Goal: Task Accomplishment & Management: Use online tool/utility

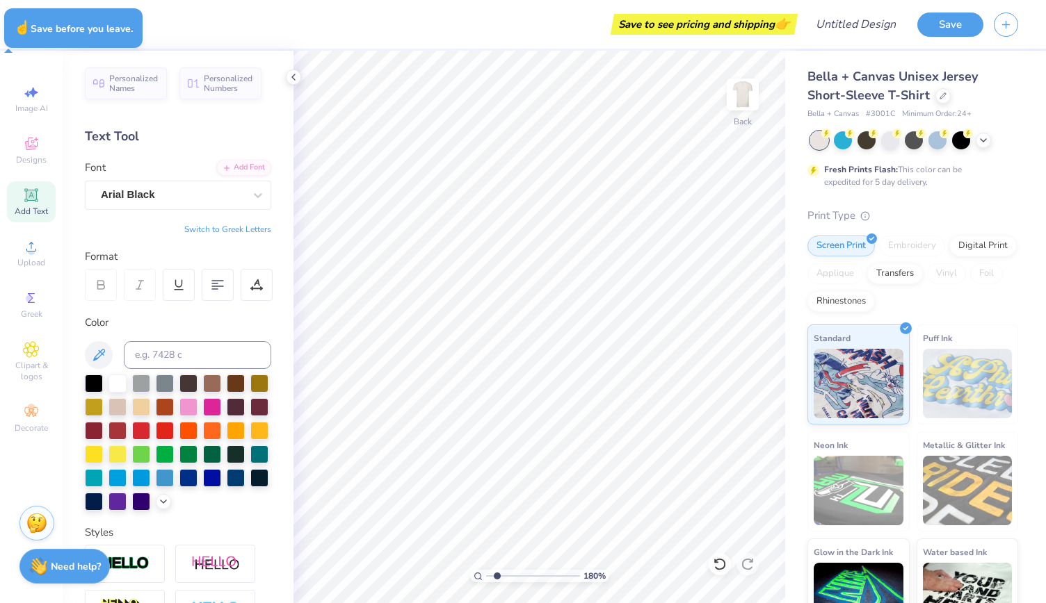
type input "1.7964053882255"
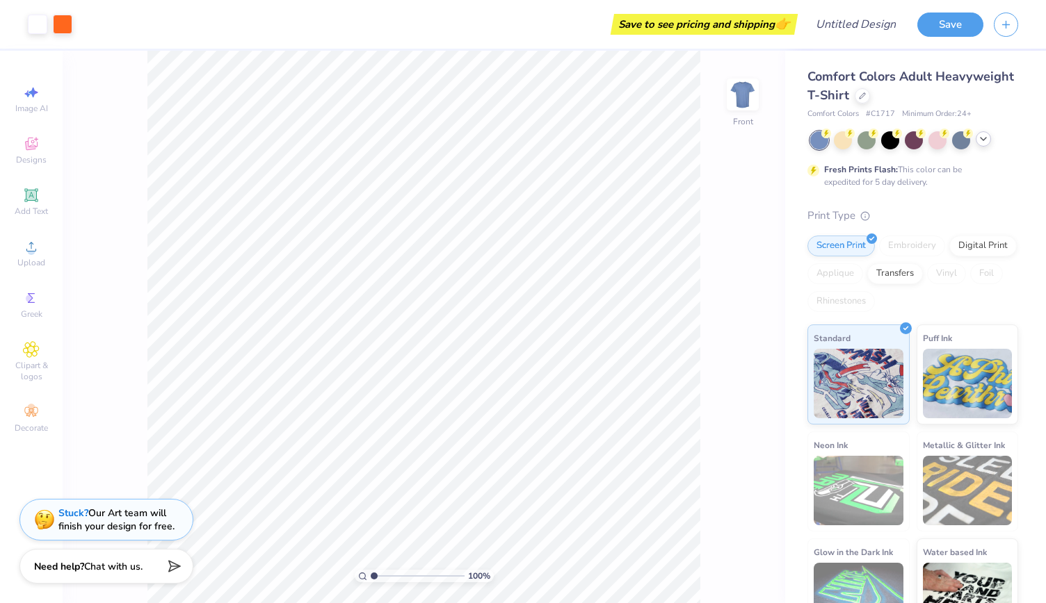
click at [984, 140] on icon at bounding box center [982, 138] width 11 height 11
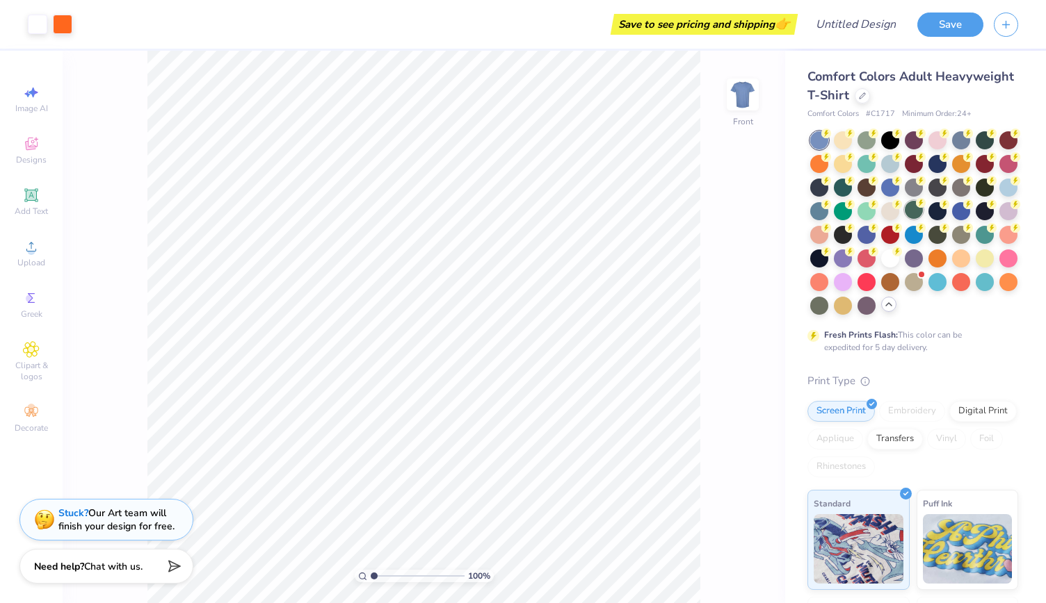
click at [922, 211] on div at bounding box center [913, 210] width 18 height 18
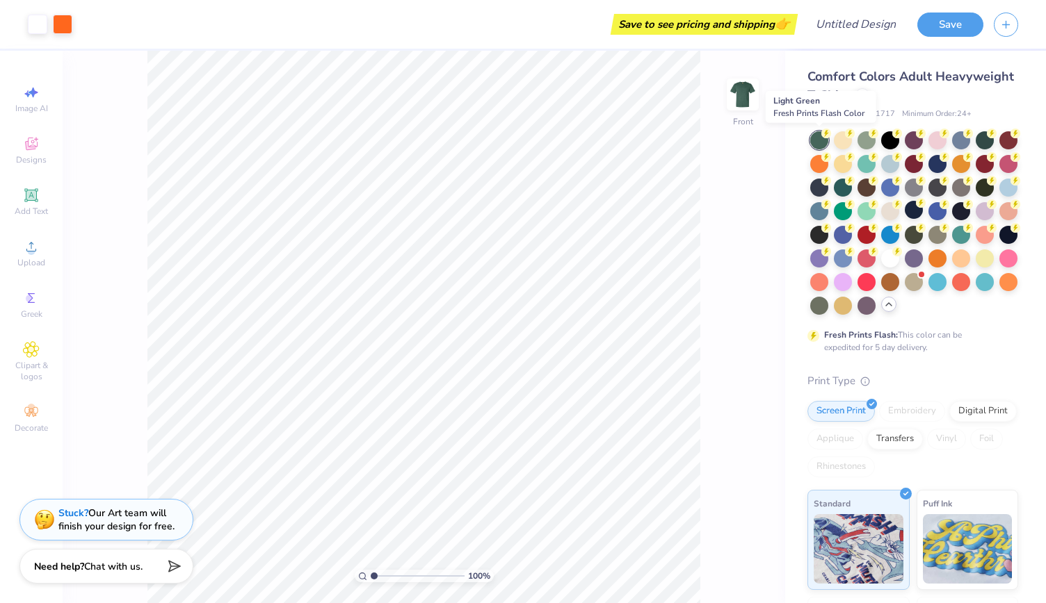
click at [818, 138] on div at bounding box center [819, 140] width 18 height 18
click at [810, 141] on div at bounding box center [819, 140] width 18 height 18
click at [852, 212] on div at bounding box center [842, 210] width 18 height 18
click at [852, 193] on div at bounding box center [842, 186] width 18 height 18
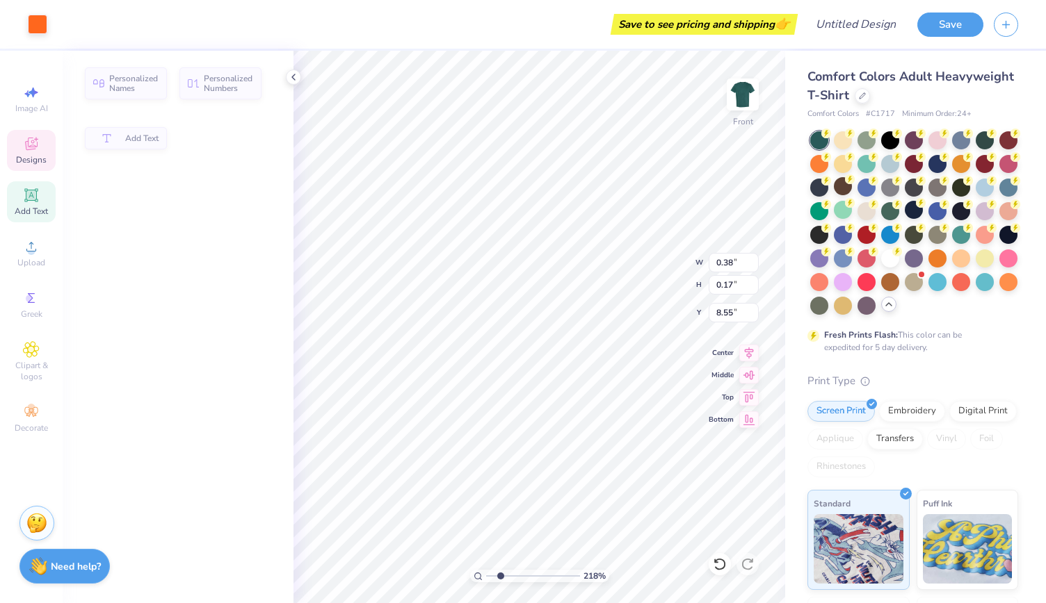
type input "2.18265188041498"
type input "0.38"
type input "0.17"
type input "8.55"
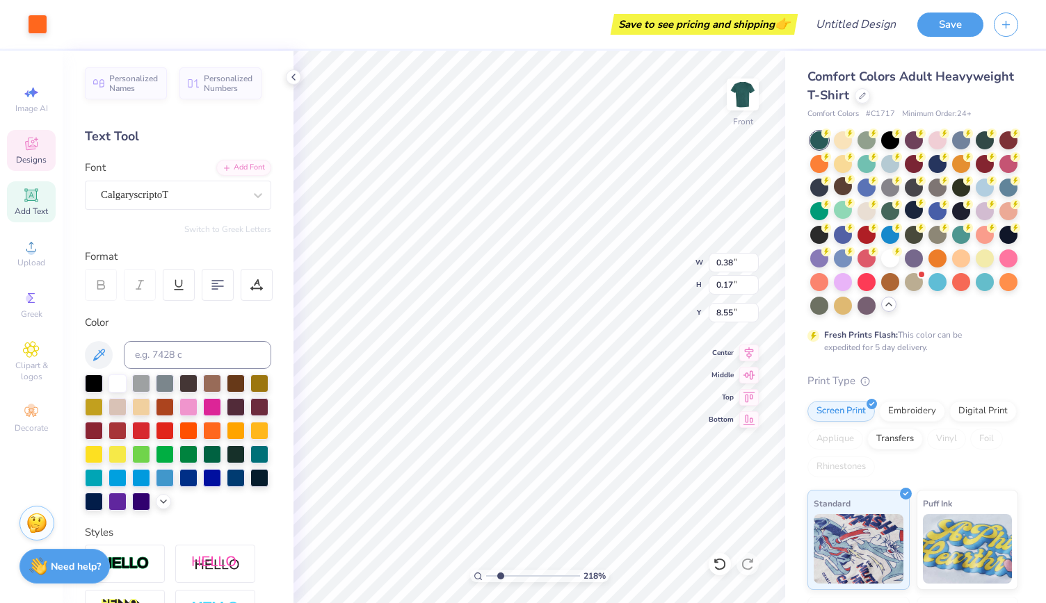
scroll to position [11, 1]
type input "2.18265188041498"
type textarea "f"
type input "2.18265188041498"
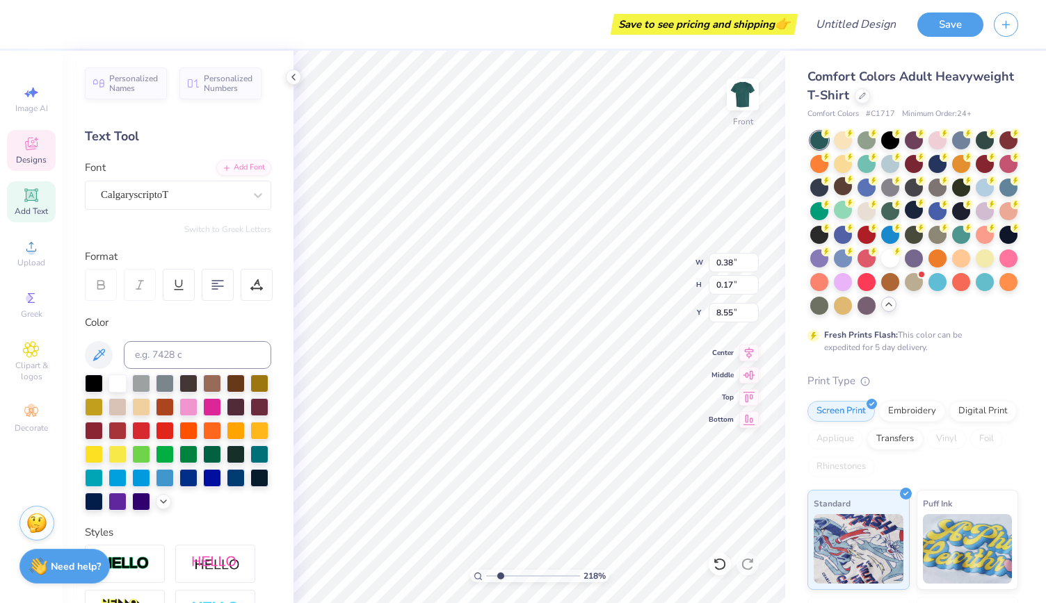
type textarea "f"
type input "2.18265188041498"
type textarea "fal"
type input "2.18265188041498"
type textarea "fall"
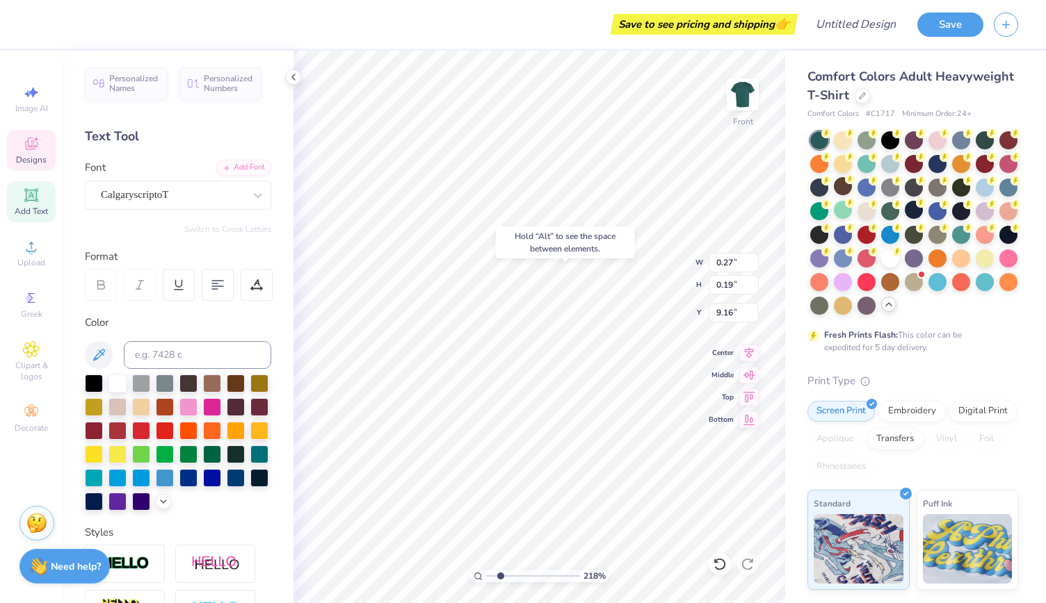
type input "2.18265188041498"
type input "9.16"
type input "2.18265188041498"
type input "1.15"
type input "0.82"
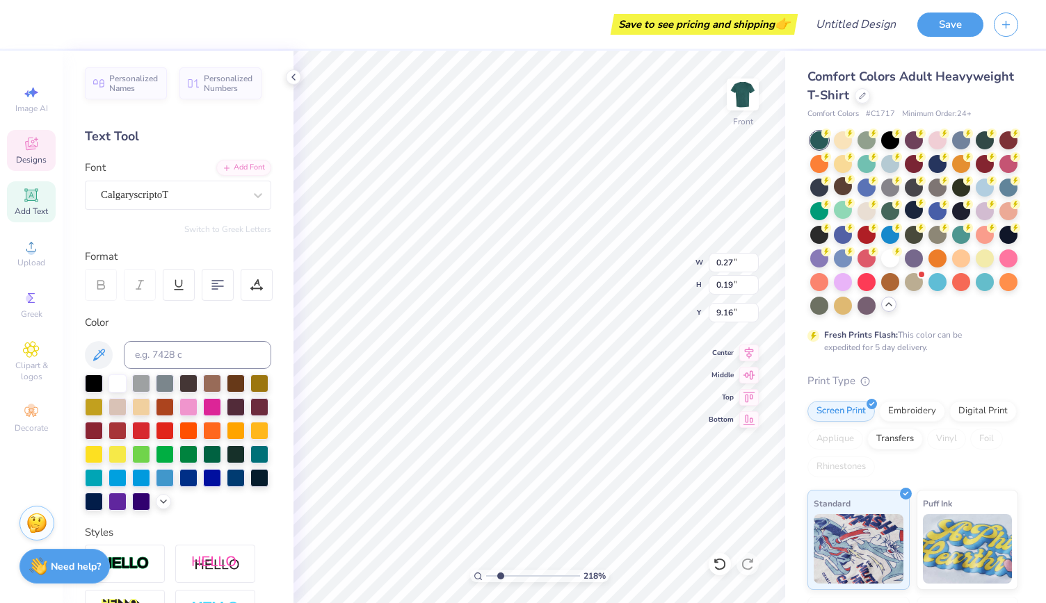
type input "8.53"
type input "2.18265188041498"
type input "8.69"
type input "2.18265188041498"
type input "0.28"
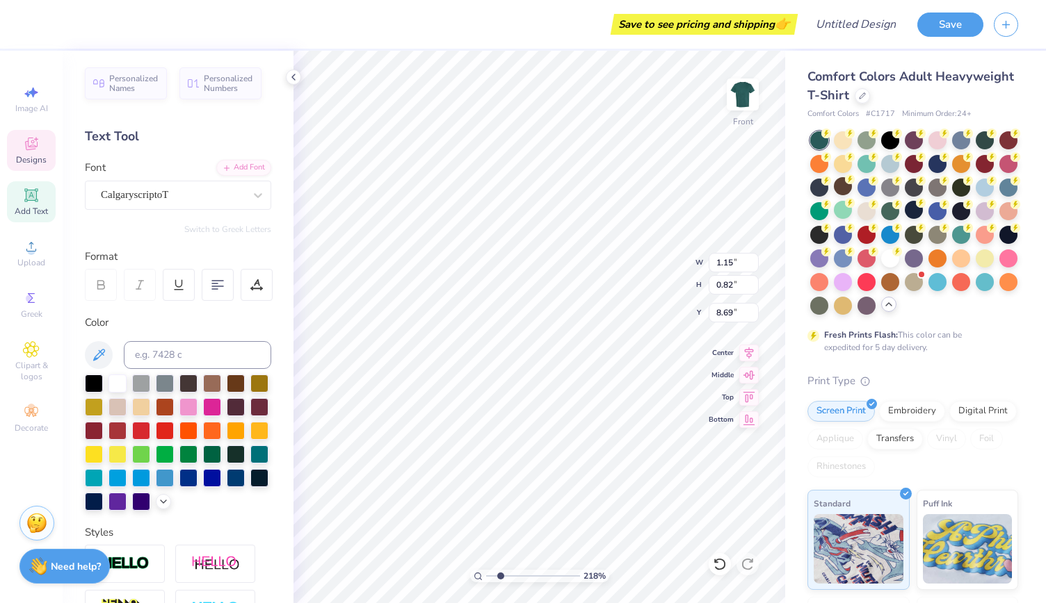
type input "0.15"
type input "2.18265188041498"
type input "10.13"
type input "2.18265188041498"
type input "1.76"
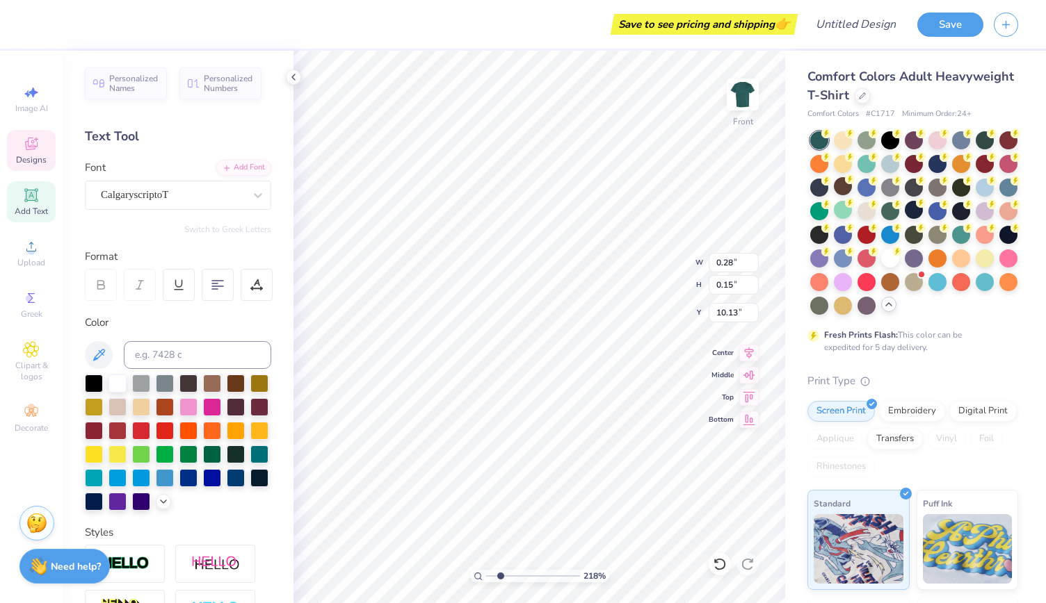
type input "0.91"
type input "9.36"
type input "2.18265188041498"
type input "9.69"
type input "2.18265188041498"
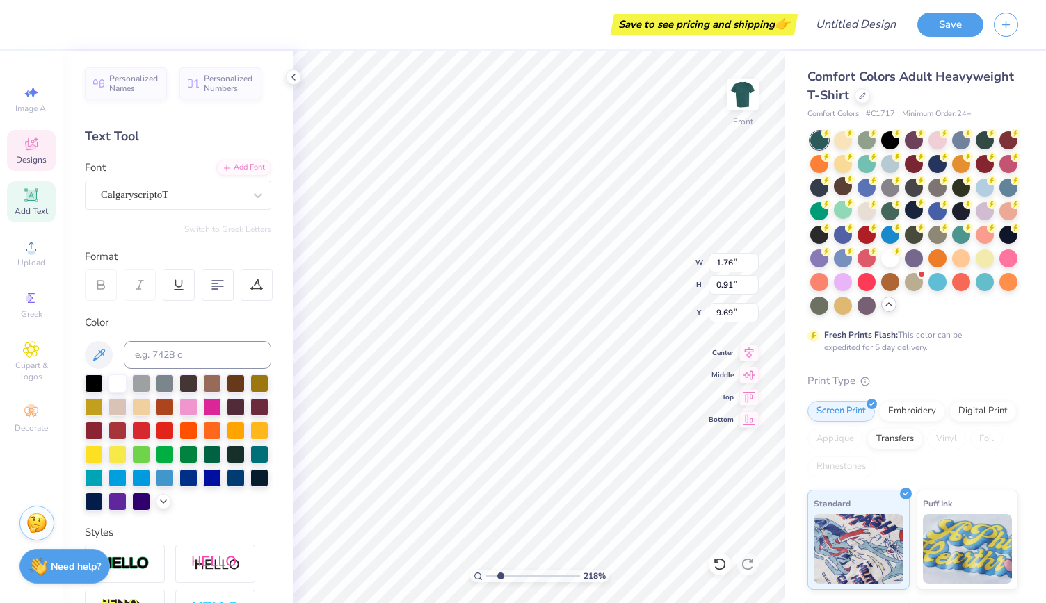
type input "1.15"
type input "0.82"
type input "8.69"
type input "2.18265188041498"
type textarea "all"
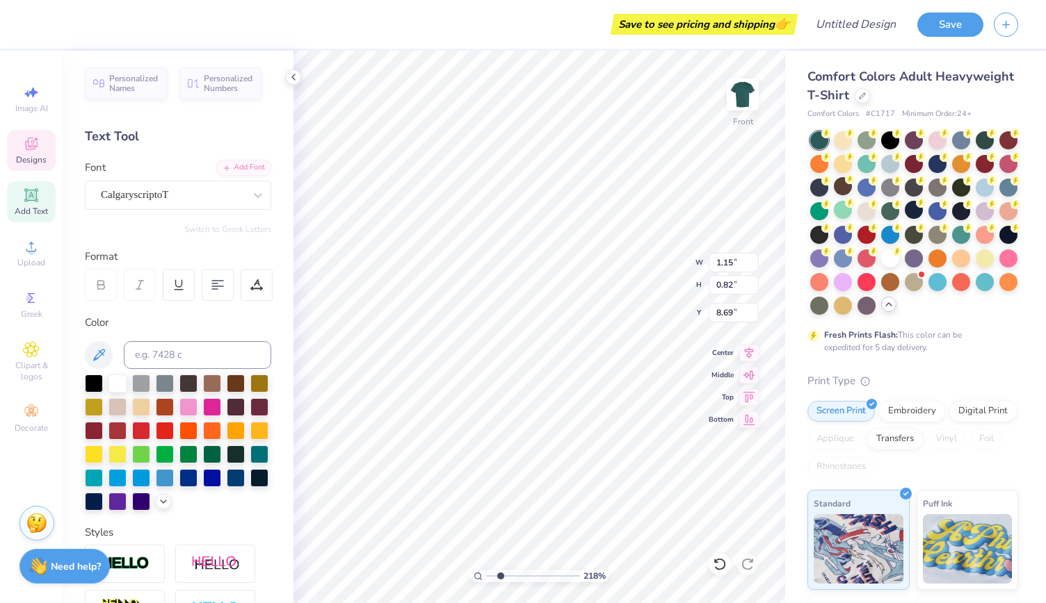
type input "2.18265188041498"
type textarea "fall"
type input "2.18265188041498"
type textarea "25"
type input "2.18265188041498"
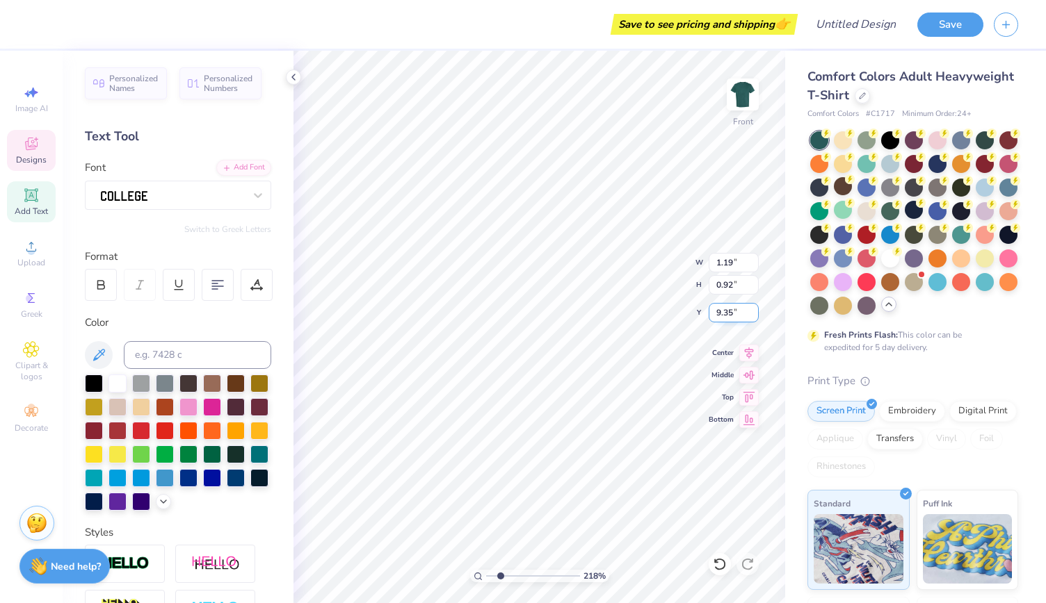
type input "11.42"
type input "6.15"
type input "3.34"
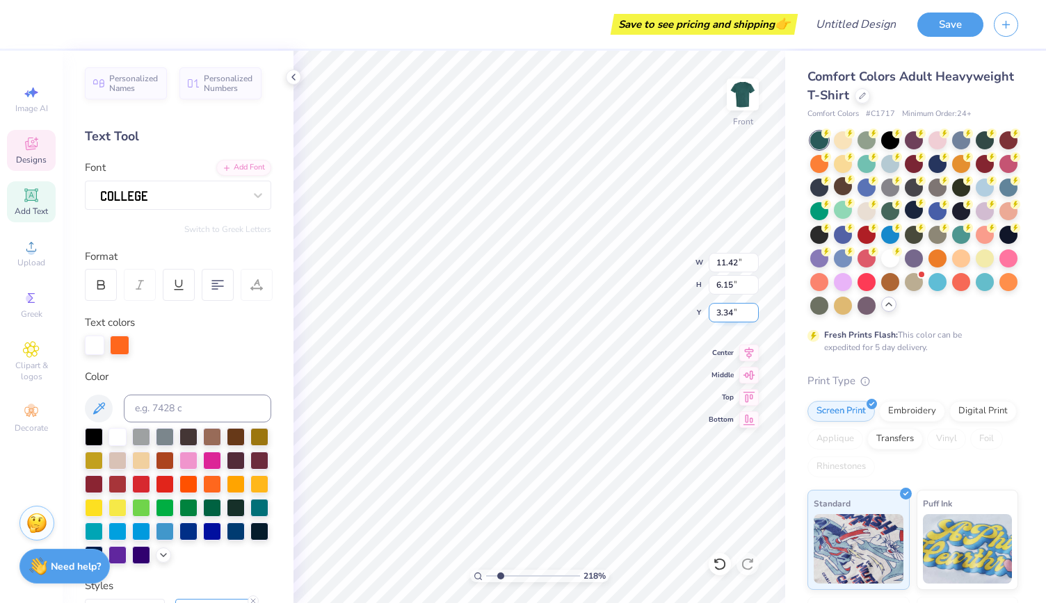
scroll to position [11, 3]
type input "2.18265188041498"
type textarea "D GAM"
type input "2.18265188041498"
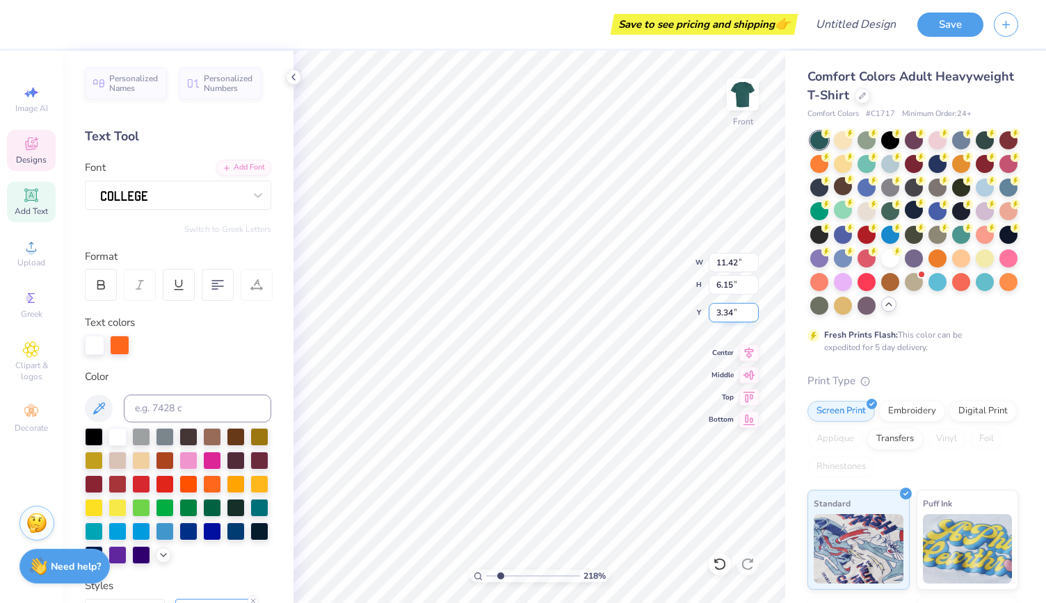
type textarea "De GAM"
type input "2.18265188041498"
type textarea "Delt GAM"
type input "2.18265188041498"
type textarea "Delta GAM"
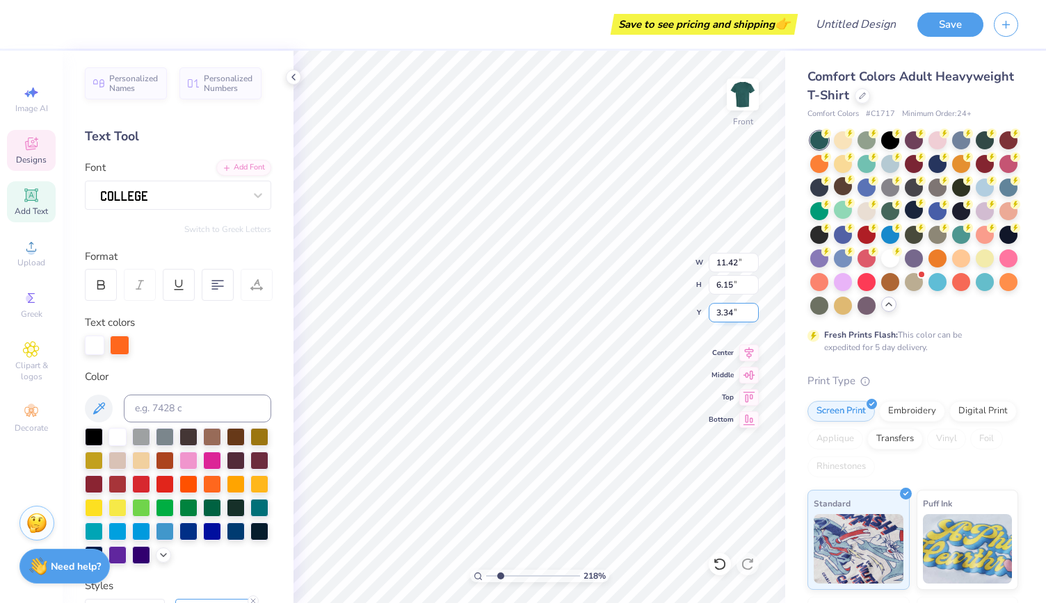
type input "2.18265188041498"
type textarea "Delta GAM"
type input "2.18265188041498"
type textarea "Delta S"
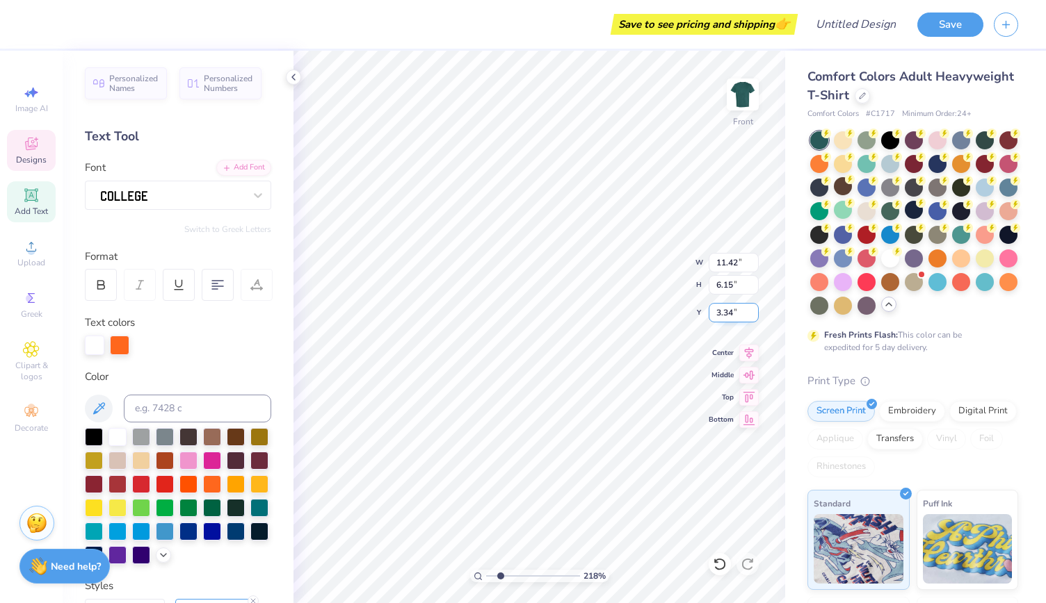
type input "2.18265188041498"
type textarea "Delta Si"
type input "2.18265188041498"
type textarea "Delta Sig"
type input "2.18265188041498"
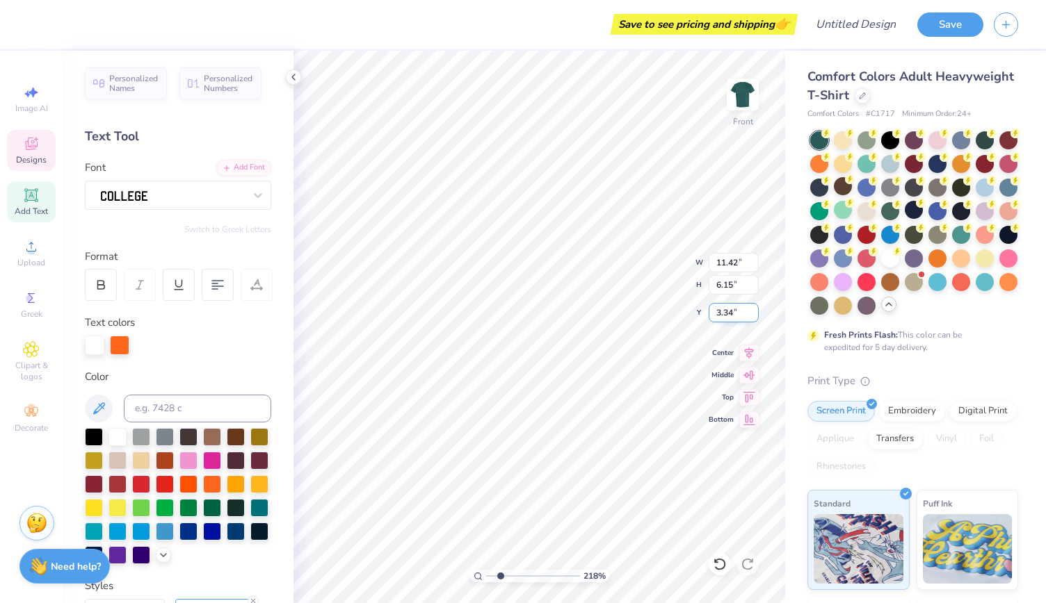
type textarea "Delta Sigma"
type input "2.18265188041498"
type textarea "Delta Sigma"
type input "2.18265188041498"
type textarea "Delta Sigma p"
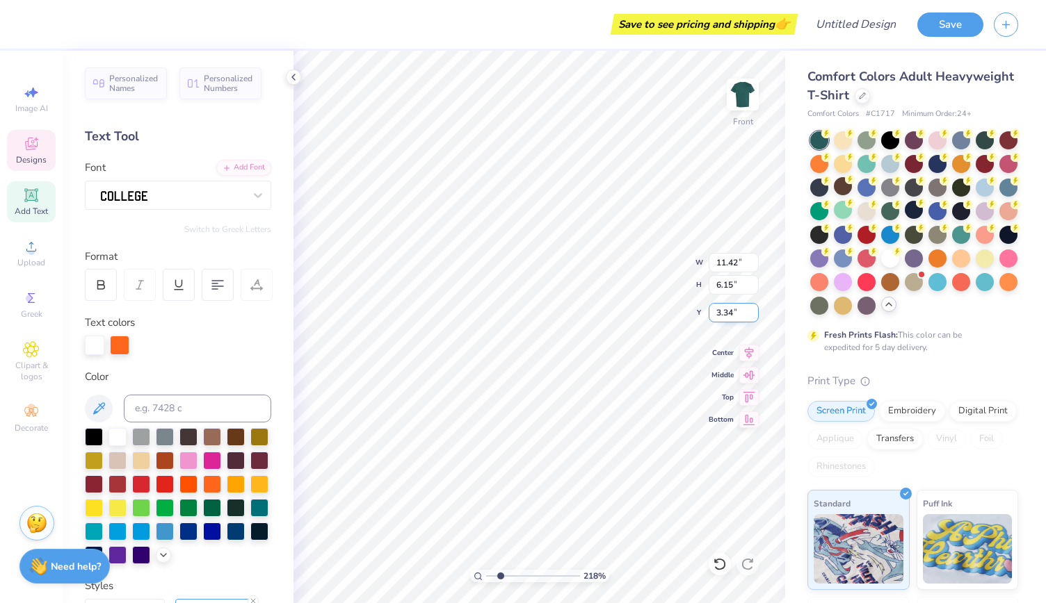
scroll to position [11, 4]
type input "2.18265188041498"
type textarea "Delta Sigma pi"
type input "2.18265188041498"
type input "3.74"
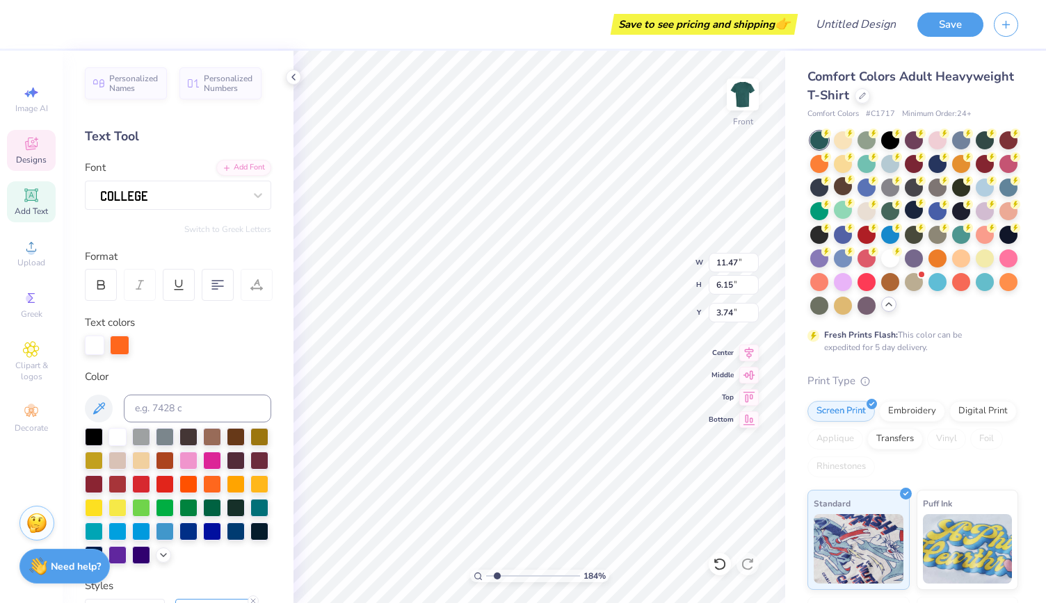
type input "1.84102458580965"
type input "5.48"
type input "2.77"
type input "8.21"
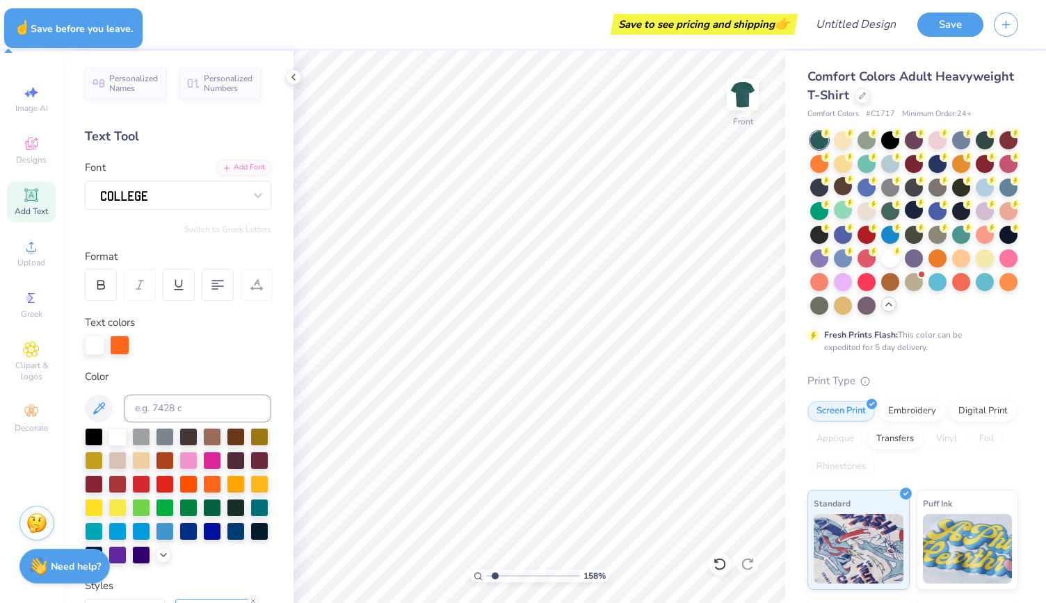
type input "1.5826478760762"
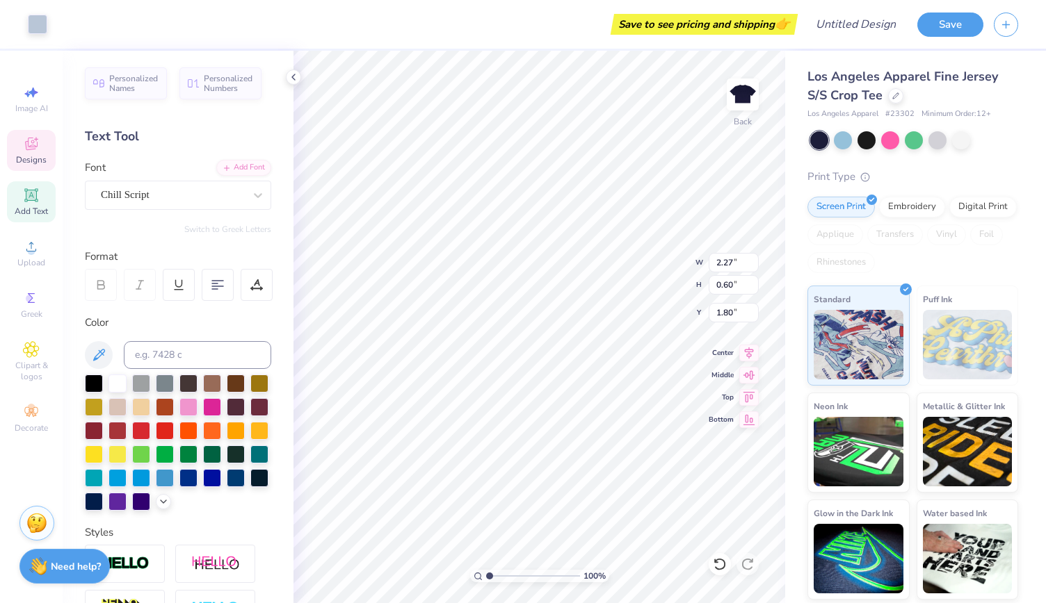
scroll to position [12, 1]
type textarea "B"
type textarea "Fall Rush"
type input "1.27"
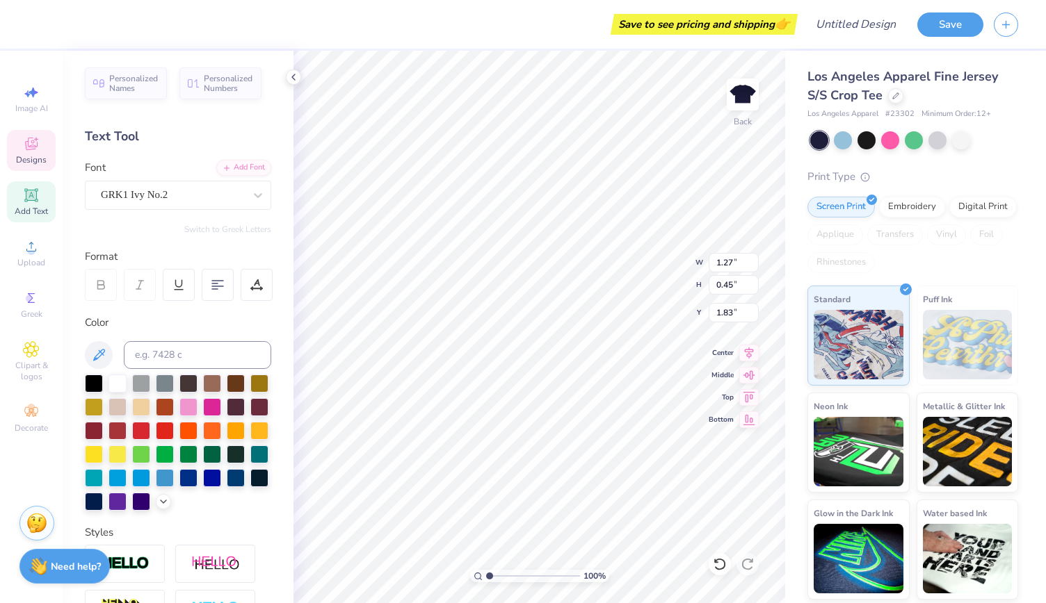
type input "0.45"
type input "1.83"
type textarea "DSP"
type input "5.15"
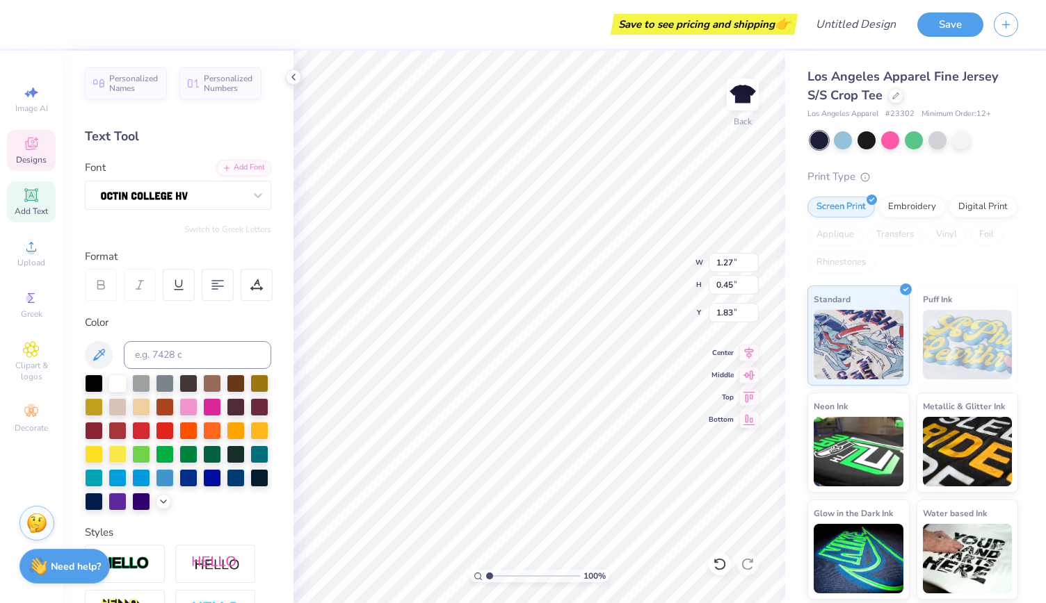
type input "0.75"
type input "9.38"
type textarea "DELTA SIGMA PI"
type input "2.73"
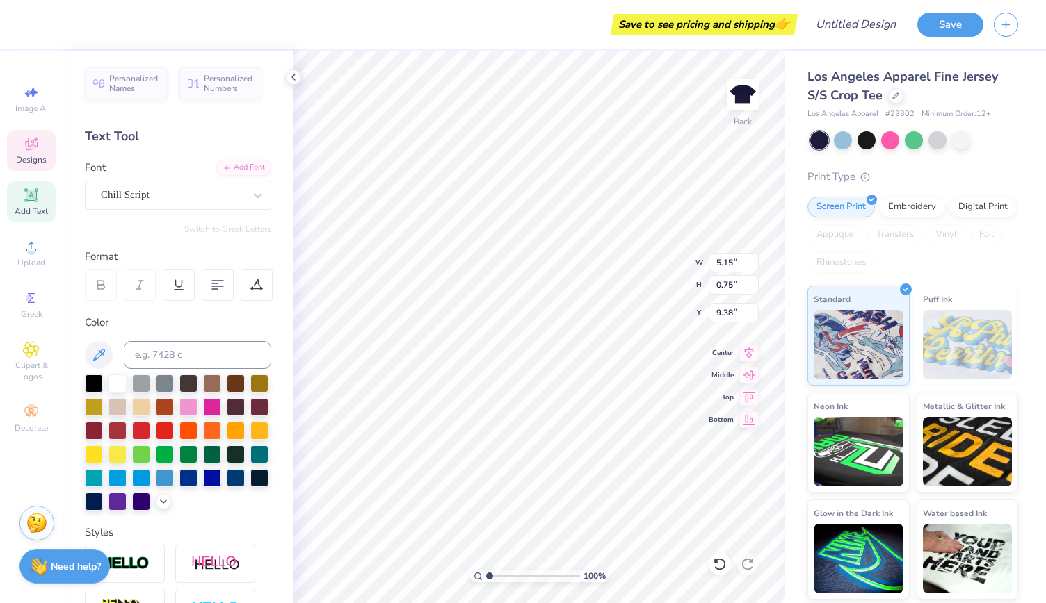
type input "0.46"
type input "10.34"
type input "1.23"
type input "0.44"
type input "10.58"
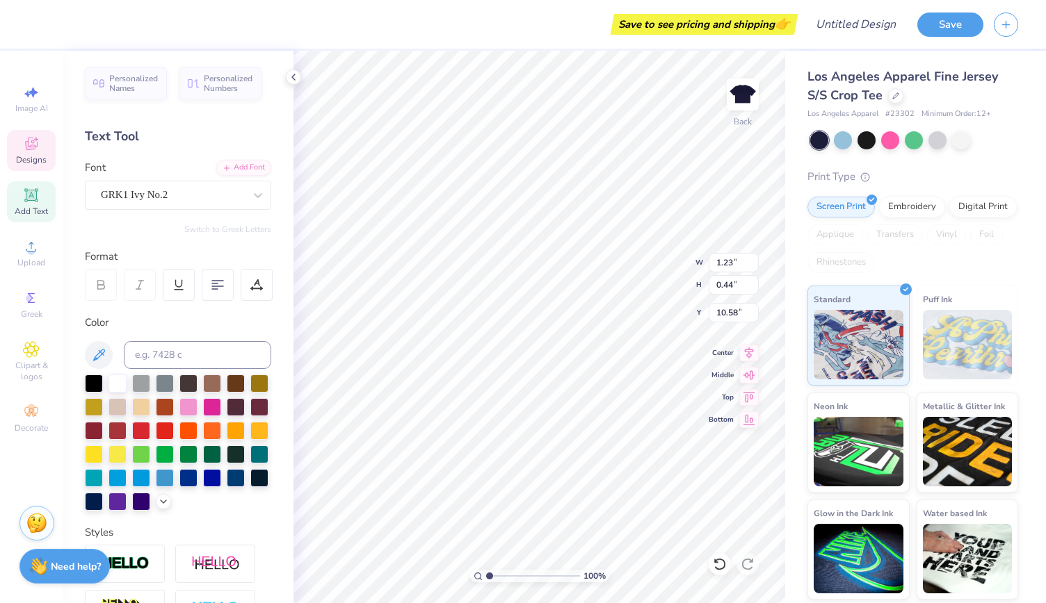
type input "8.83"
type input "0.75"
type input "1.34"
type input "11.30"
type input "0.96"
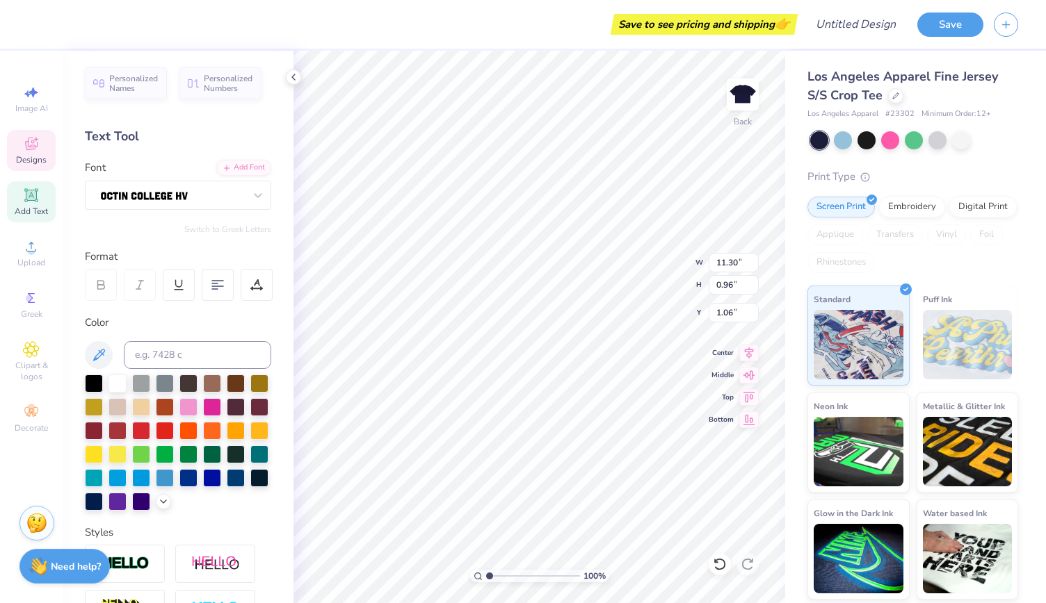
type input "1.15"
type input "2.73"
type input "0.46"
type input "8.95"
type input "1.23"
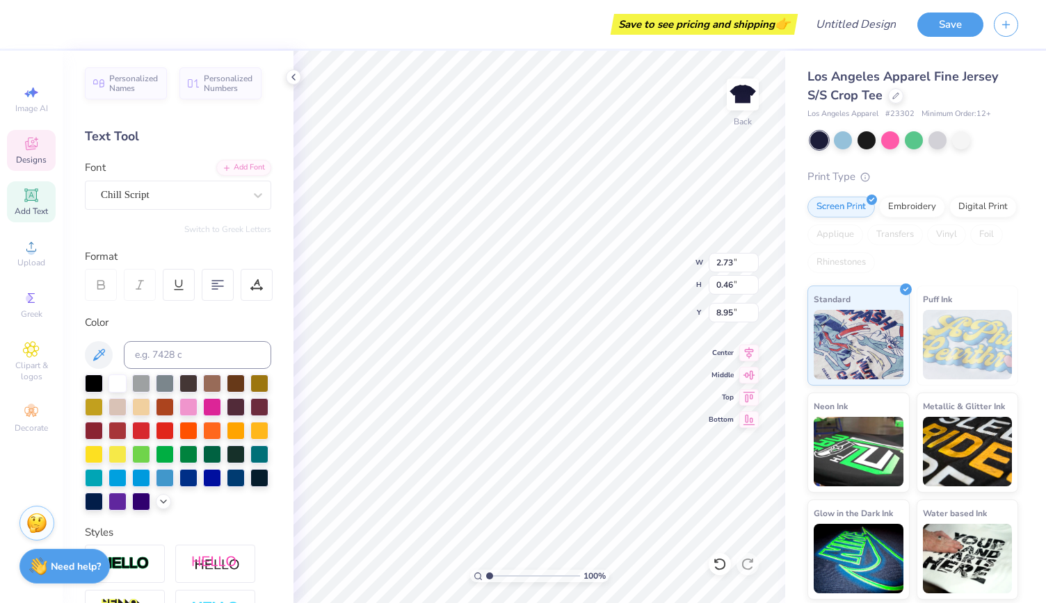
type input "0.44"
type input "9.18"
type input "2.73"
type input "0.46"
type input "9.15"
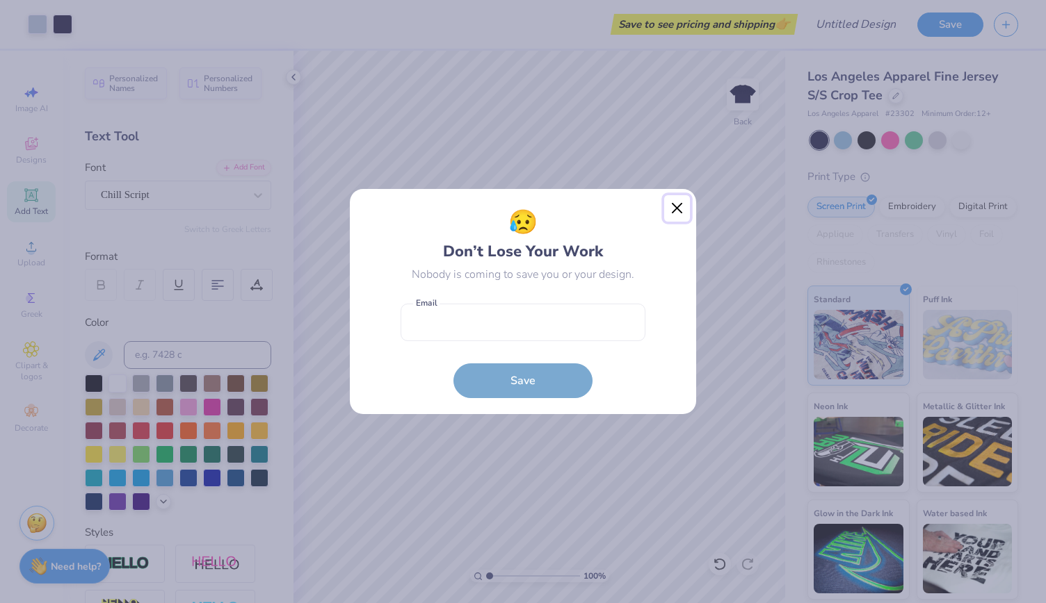
click at [678, 204] on button "Close" at bounding box center [677, 208] width 26 height 26
